Goal: Book appointment/travel/reservation

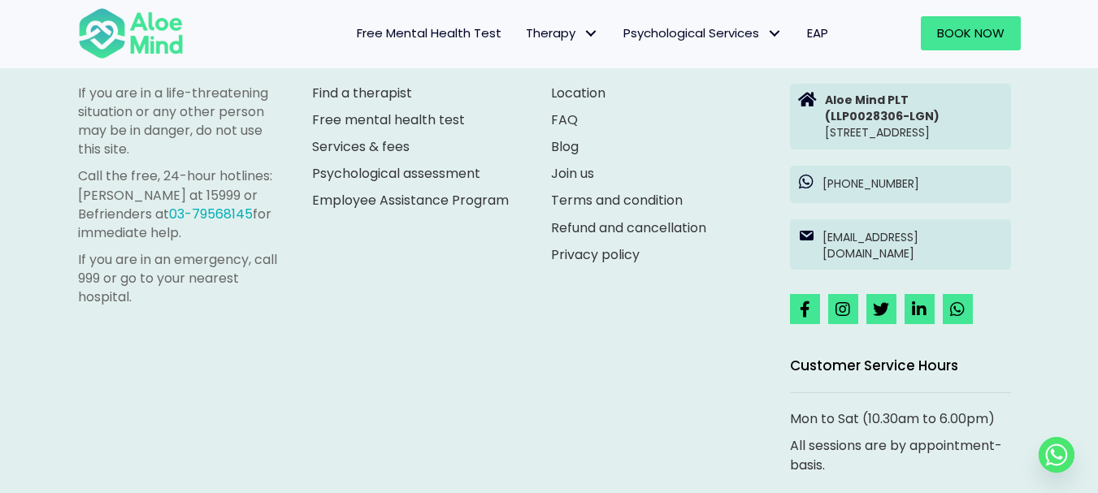
scroll to position [4544, 0]
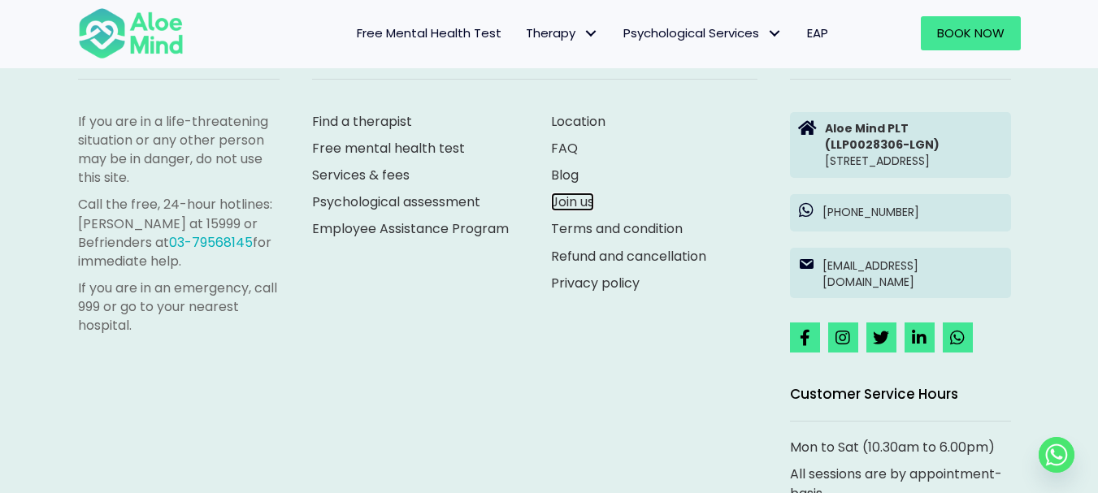
click at [572, 204] on link "Join us" at bounding box center [572, 202] width 43 height 19
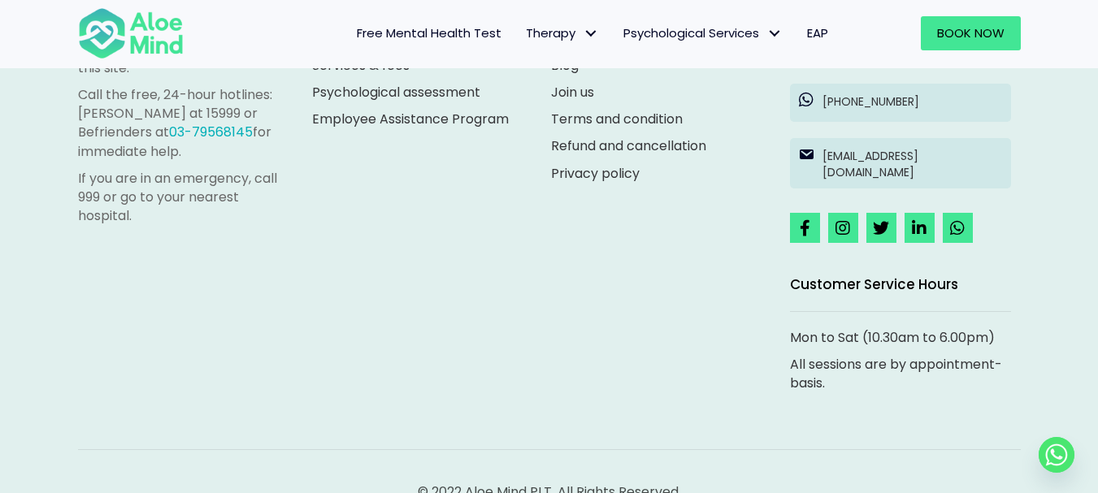
scroll to position [3070, 0]
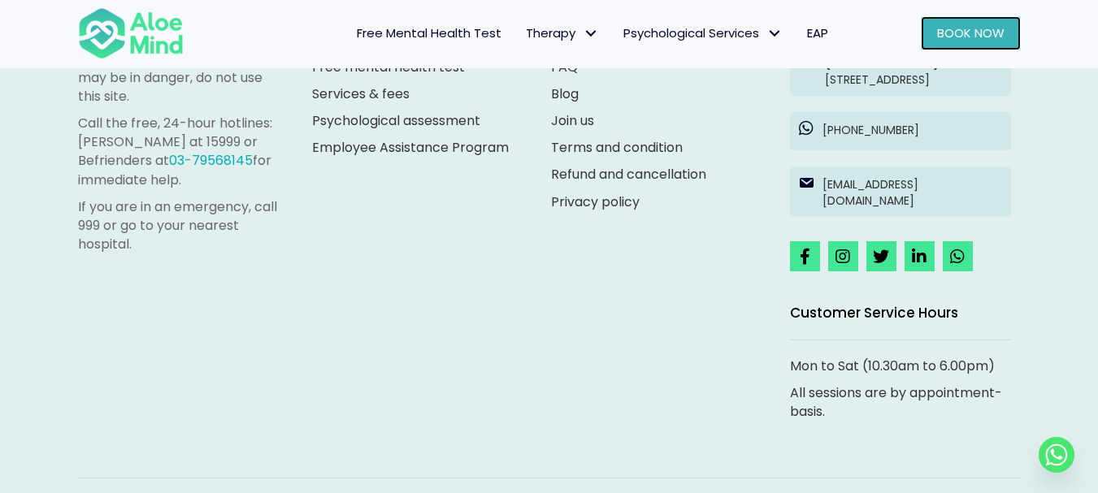
click at [967, 42] on link "Book Now" at bounding box center [970, 33] width 100 height 34
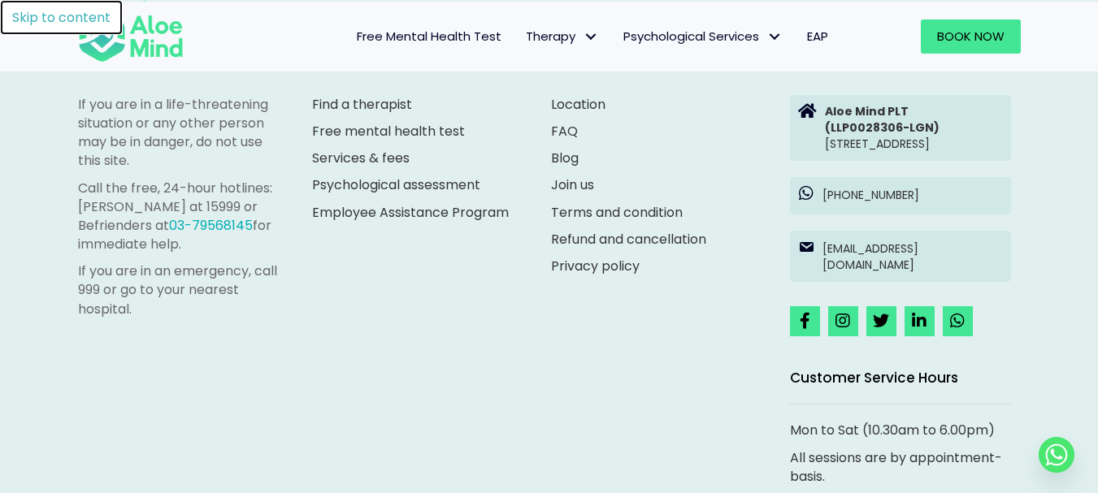
scroll to position [8316, 0]
